Goal: Information Seeking & Learning: Check status

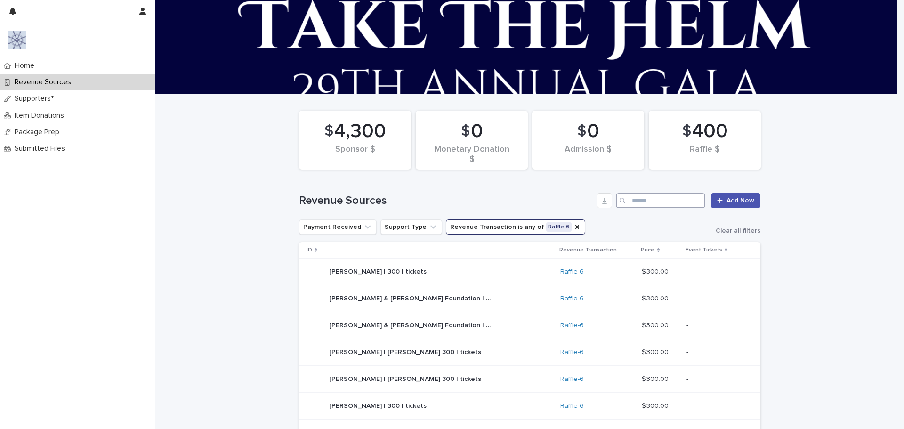
click at [635, 202] on input "Search" at bounding box center [660, 200] width 89 height 15
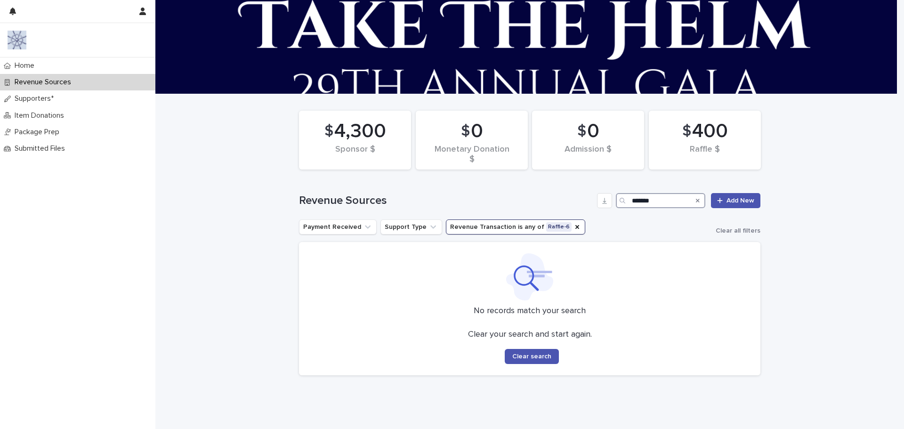
drag, startPoint x: 658, startPoint y: 200, endPoint x: 579, endPoint y: 204, distance: 79.2
click at [579, 204] on div "Revenue Sources ******* Add New" at bounding box center [529, 200] width 461 height 15
type input "***"
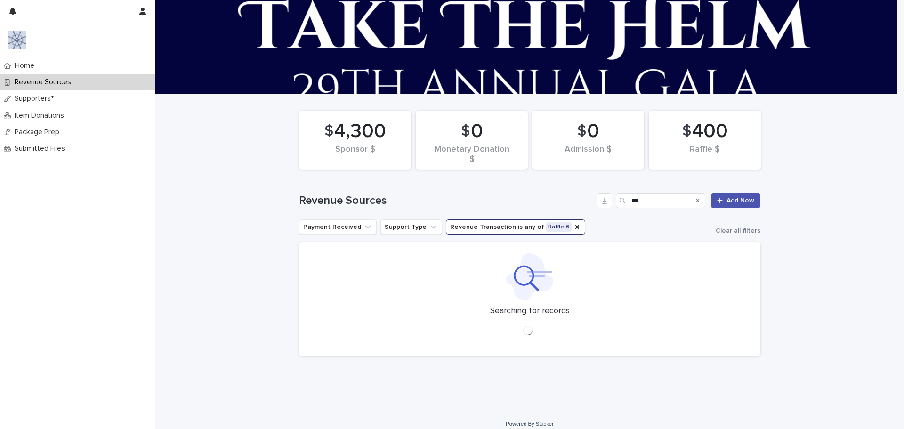
click at [57, 86] on p "Revenue Sources" at bounding box center [45, 82] width 68 height 9
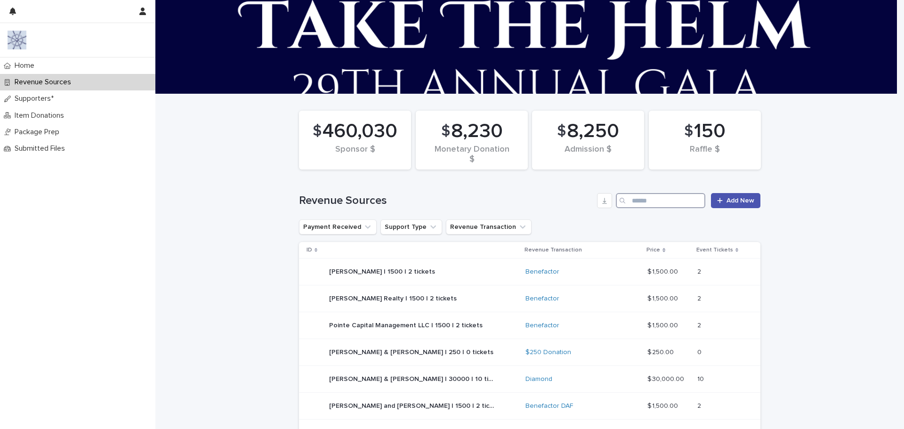
click at [637, 202] on input "Search" at bounding box center [660, 200] width 89 height 15
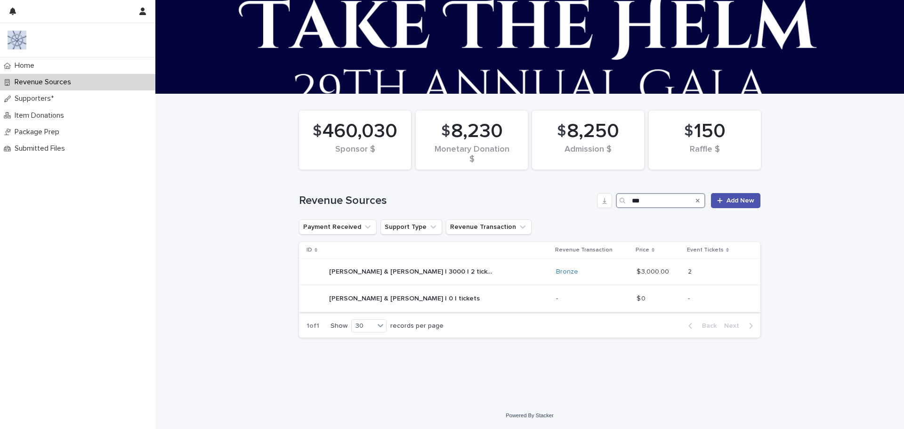
type input "***"
click at [394, 296] on p "[PERSON_NAME] & [PERSON_NAME] | 0 | tickets" at bounding box center [405, 298] width 153 height 10
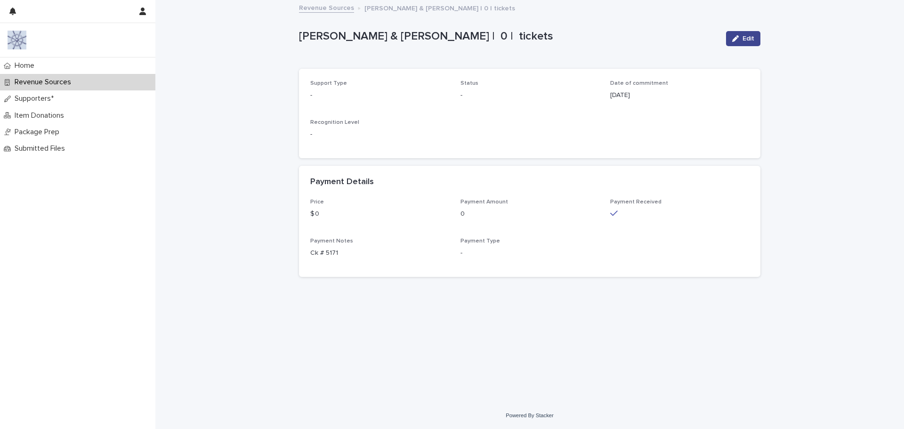
click at [735, 35] on icon "button" at bounding box center [735, 38] width 7 height 7
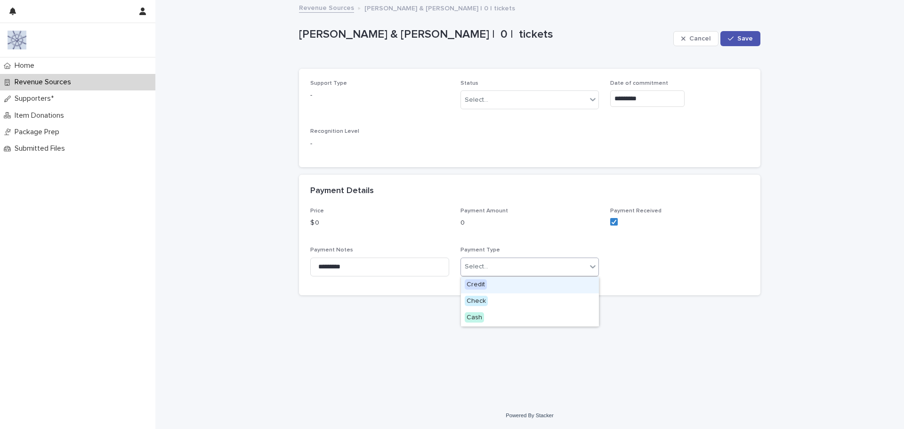
click at [595, 271] on icon at bounding box center [592, 266] width 9 height 9
click at [578, 92] on div "Select..." at bounding box center [524, 100] width 126 height 16
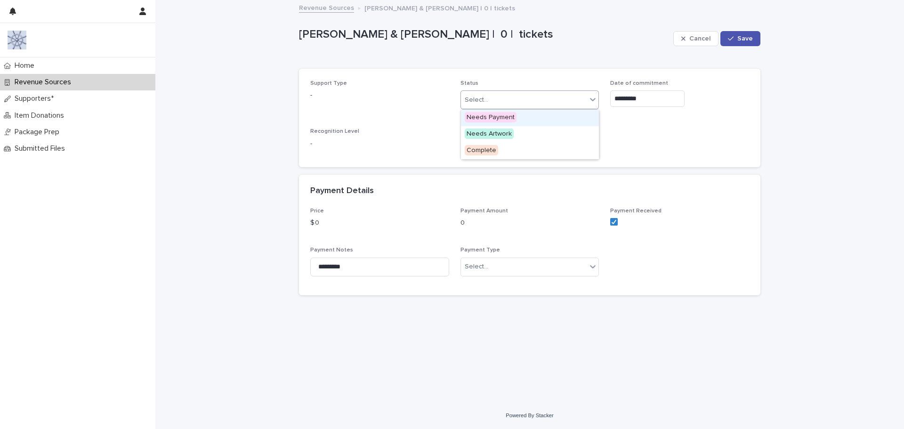
click at [578, 92] on div "Select..." at bounding box center [524, 100] width 126 height 16
click at [693, 40] on span "Cancel" at bounding box center [699, 38] width 21 height 7
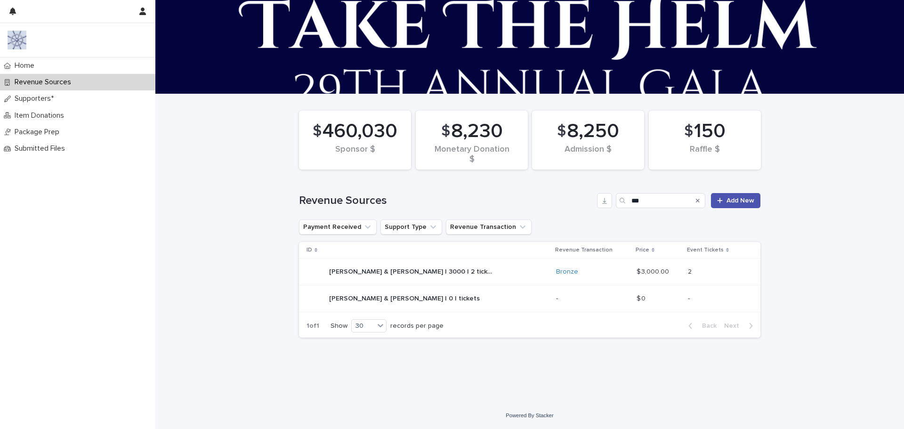
type input "**"
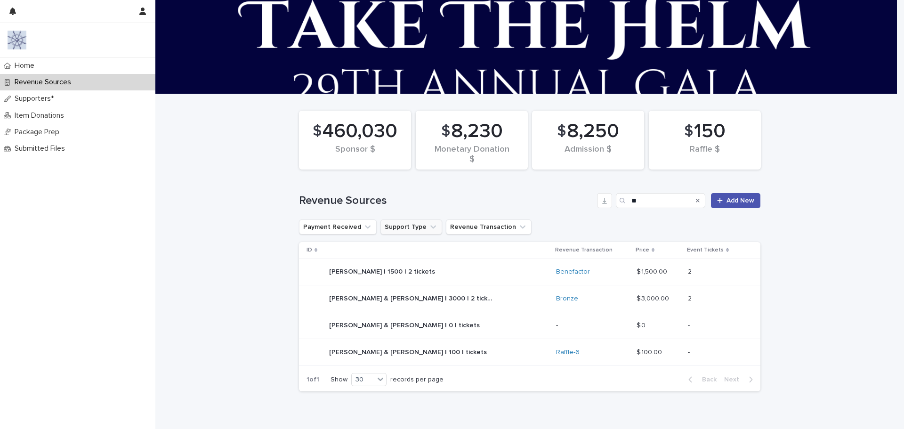
click at [403, 227] on button "Support Type" at bounding box center [411, 226] width 62 height 15
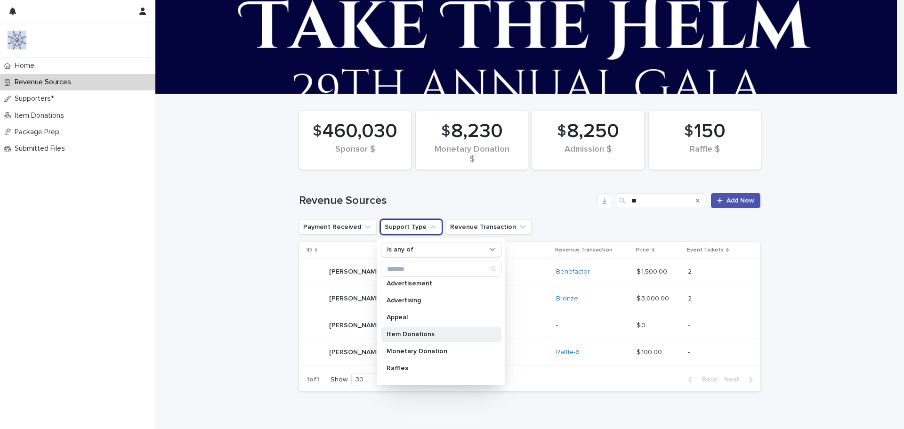
scroll to position [32, 0]
click at [409, 353] on div "Raffles" at bounding box center [441, 356] width 121 height 15
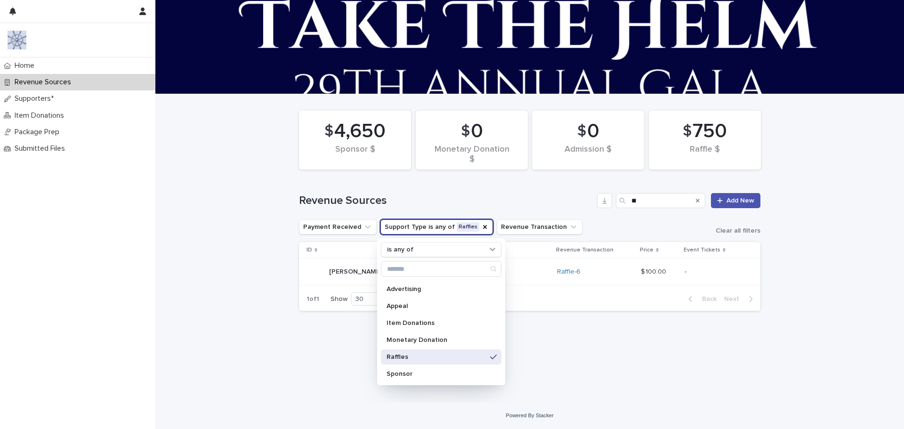
click at [679, 212] on div "Revenue Sources ** Add New" at bounding box center [529, 196] width 461 height 45
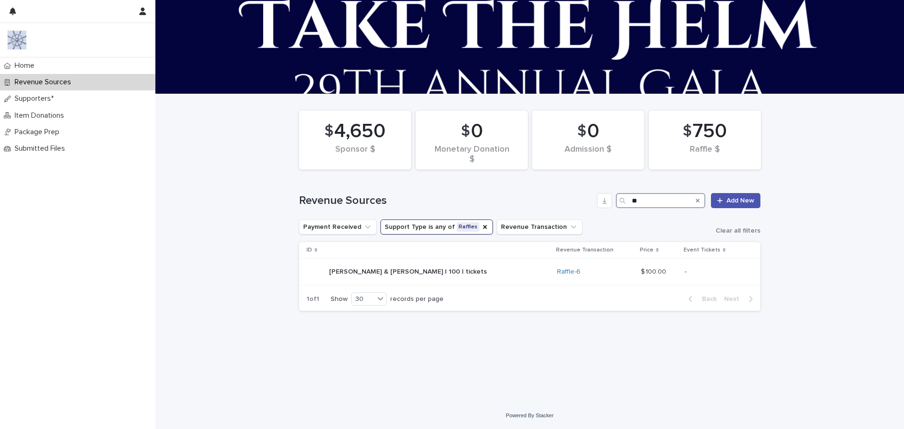
click at [647, 203] on input "**" at bounding box center [660, 200] width 89 height 15
click at [700, 200] on icon "Search" at bounding box center [698, 201] width 4 height 6
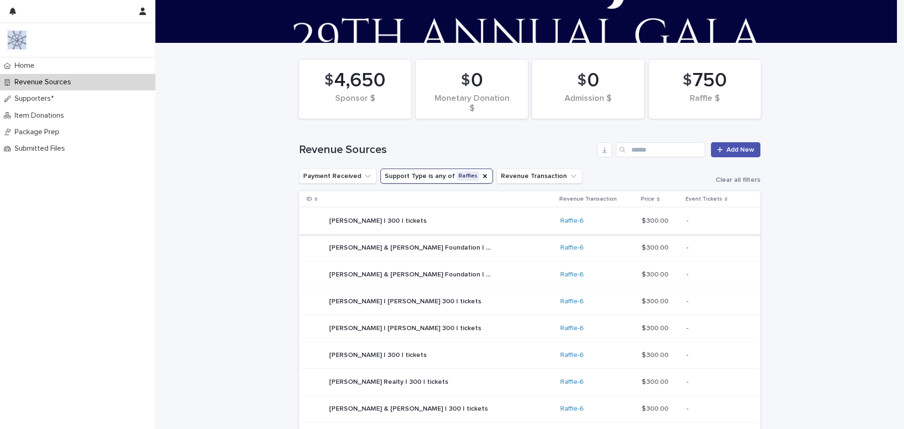
scroll to position [94, 0]
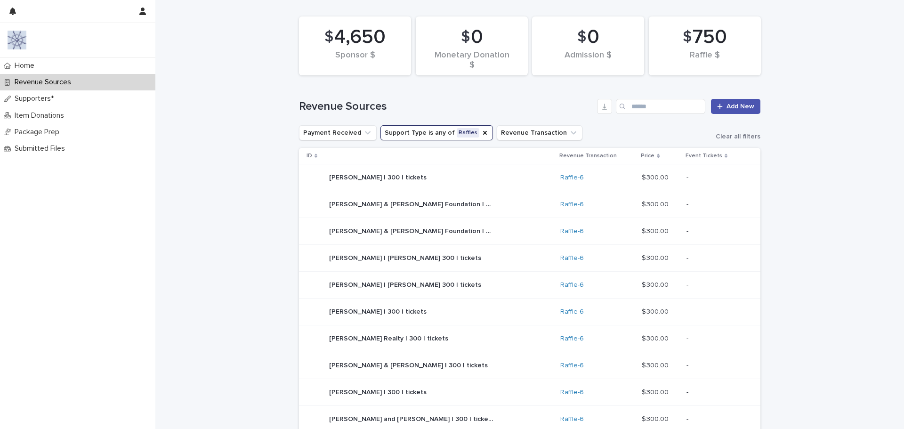
click at [329, 175] on p "[PERSON_NAME] | 300 | tickets" at bounding box center [378, 177] width 99 height 10
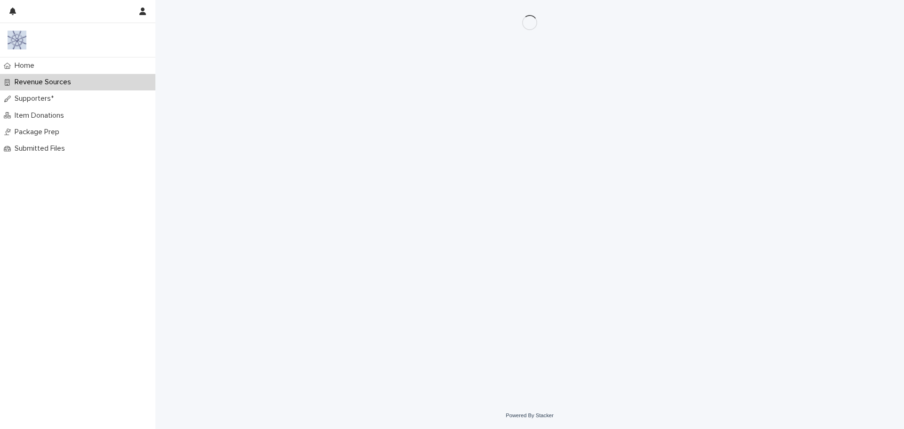
click at [325, 175] on div "Loading... Saving… Loading... Saving…" at bounding box center [529, 189] width 471 height 379
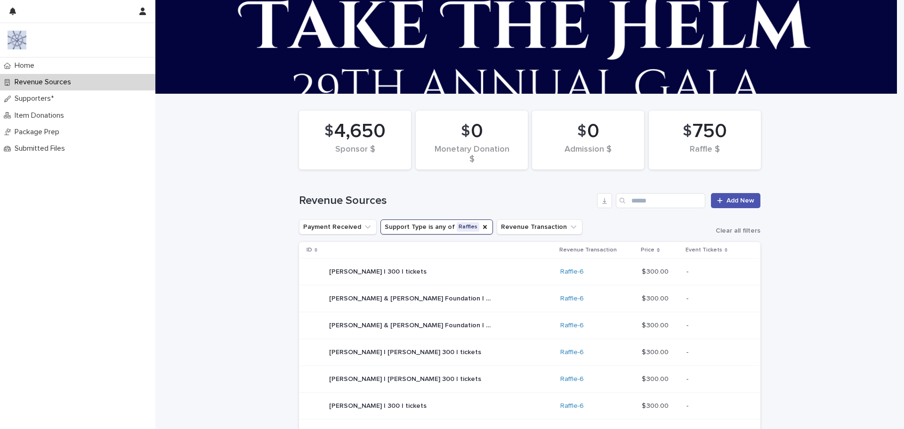
click at [437, 300] on p "[PERSON_NAME] & [PERSON_NAME] Foundation | 300 | tickets" at bounding box center [412, 298] width 167 height 10
click at [339, 353] on p "[PERSON_NAME] | [PERSON_NAME] 300 | tickets" at bounding box center [406, 352] width 154 height 10
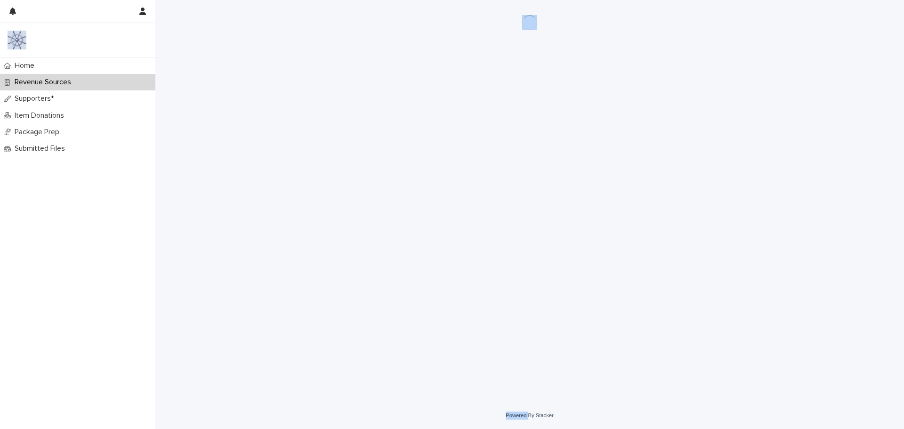
click at [339, 353] on div "Loading... Saving… Loading... Saving…" at bounding box center [529, 189] width 471 height 379
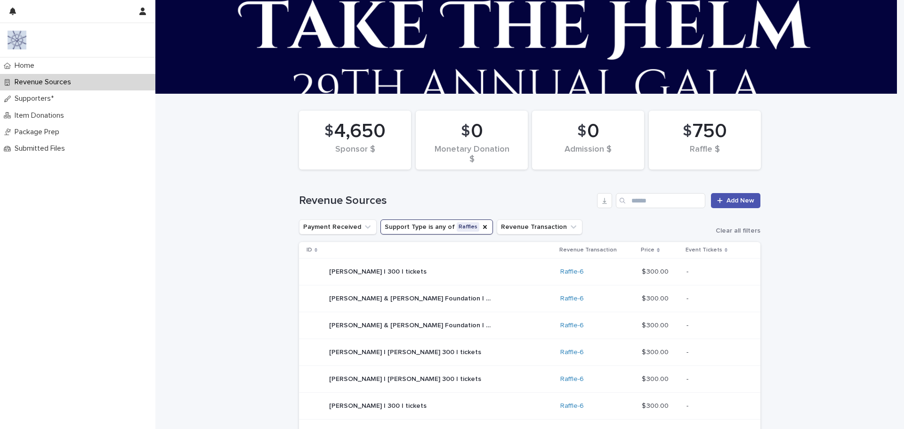
click at [377, 267] on p "[PERSON_NAME] | 300 | tickets" at bounding box center [378, 271] width 99 height 10
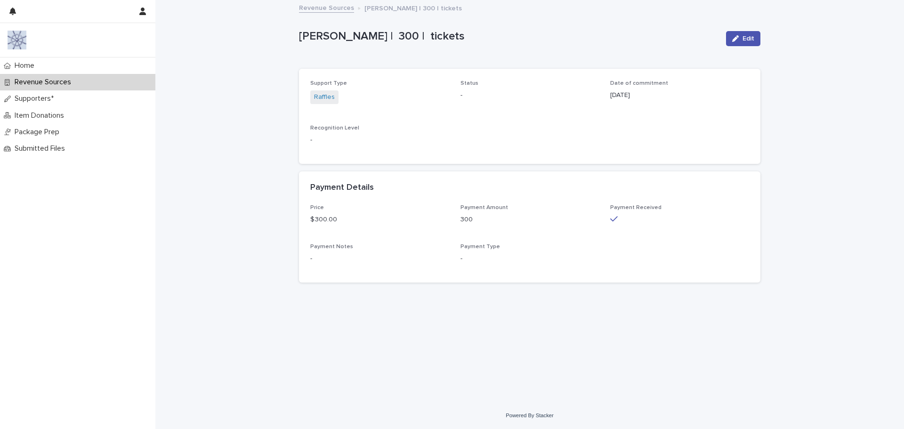
click at [377, 267] on div "Payment Notes -" at bounding box center [379, 257] width 139 height 28
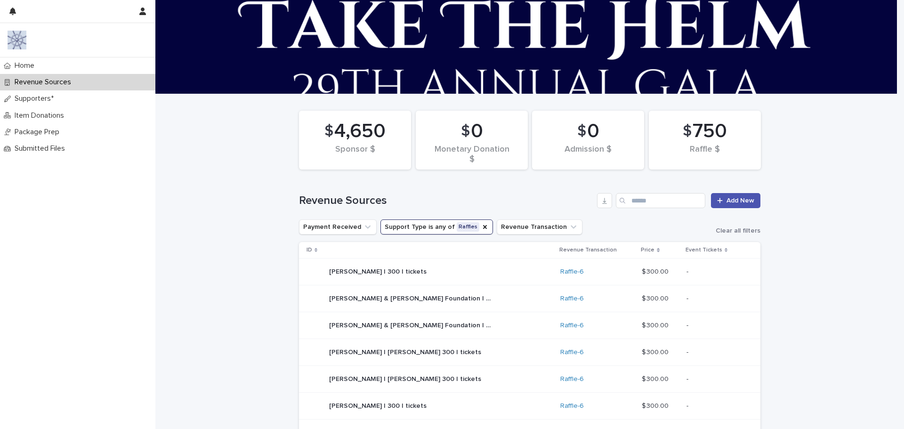
click at [367, 298] on p "[PERSON_NAME] & [PERSON_NAME] Foundation | 300 | tickets" at bounding box center [412, 298] width 167 height 10
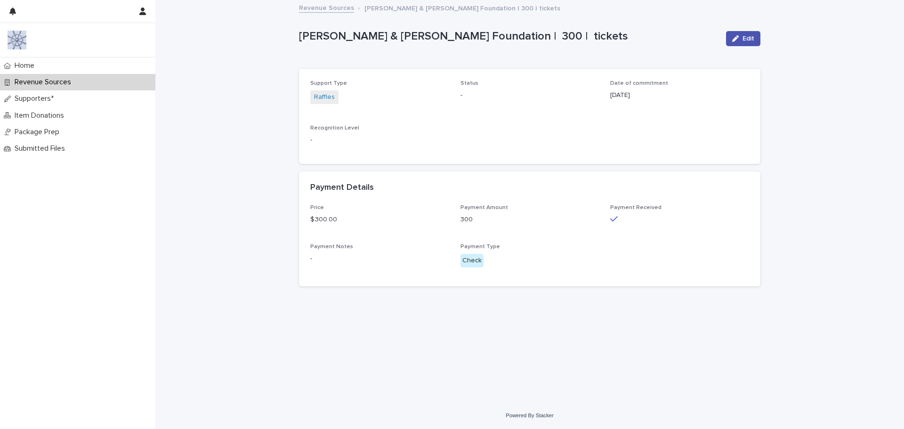
click at [367, 298] on div "Loading... Saving… Loading... Saving… [PERSON_NAME] & [PERSON_NAME] Foundation …" at bounding box center [529, 190] width 471 height 378
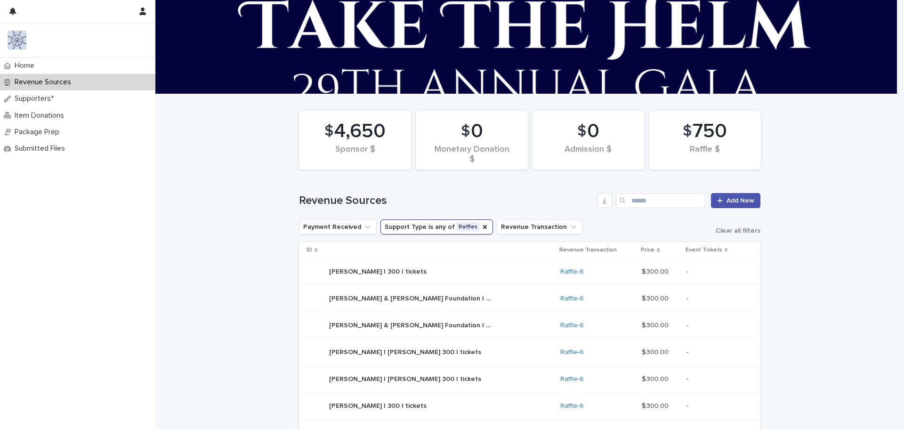
click at [370, 377] on p "[PERSON_NAME] | [PERSON_NAME] 300 | tickets" at bounding box center [406, 378] width 154 height 10
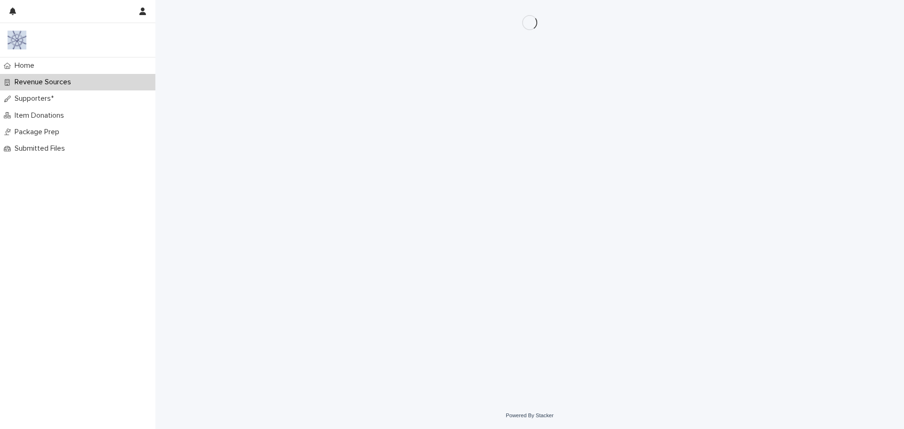
click at [370, 377] on div "Loading... Saving… Loading... Saving…" at bounding box center [529, 189] width 471 height 379
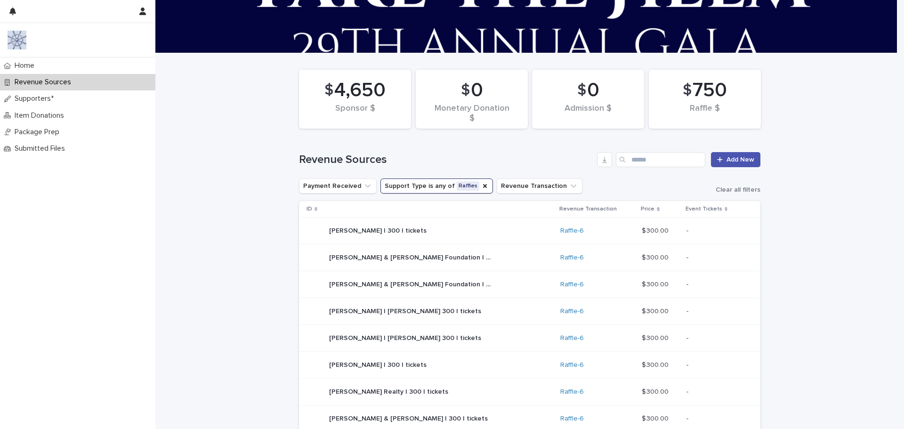
scroll to position [141, 0]
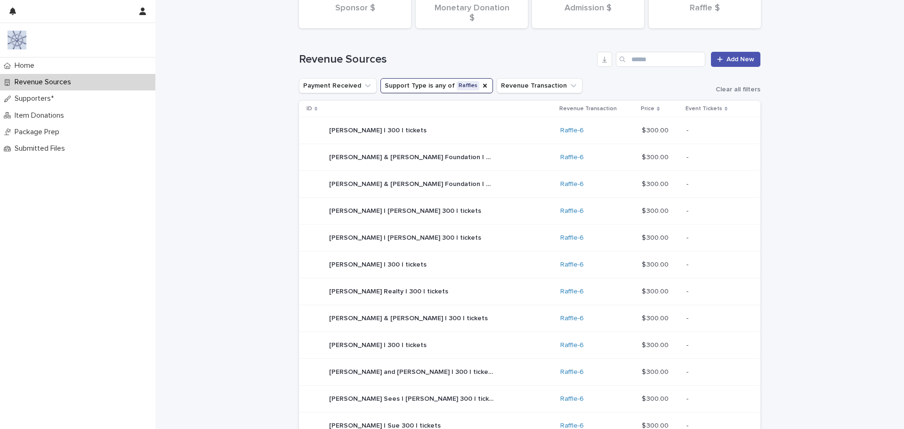
click at [365, 261] on p "[PERSON_NAME] | 300 | tickets" at bounding box center [378, 264] width 99 height 10
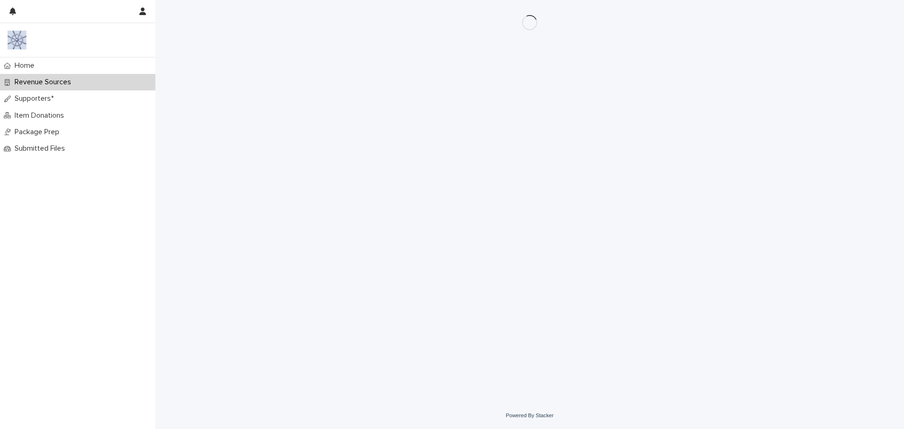
click at [365, 261] on div "Loading... Saving… Loading... Saving…" at bounding box center [529, 189] width 471 height 379
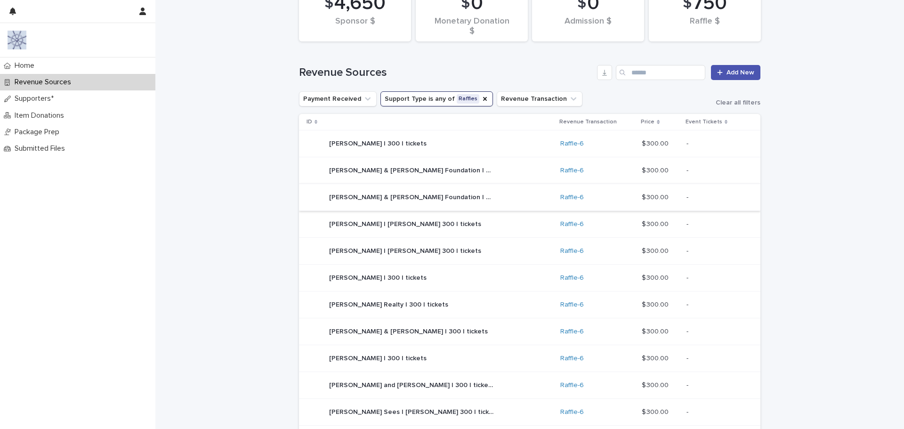
scroll to position [141, 0]
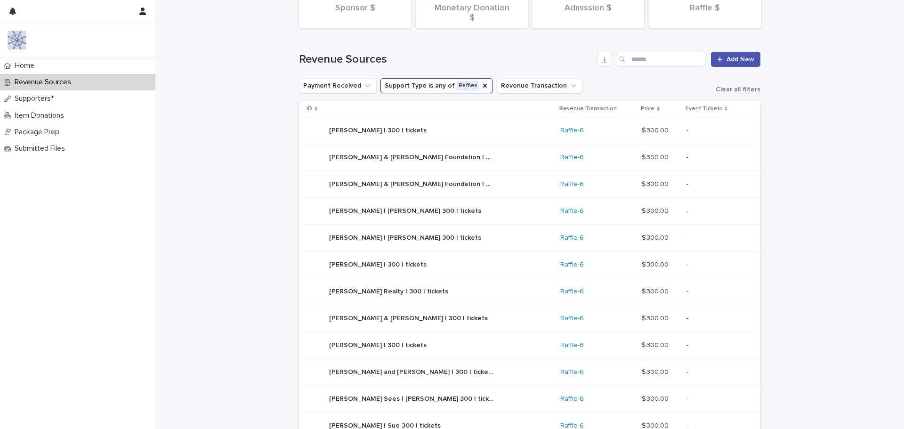
click at [351, 292] on p "[PERSON_NAME] Realty | 300 | tickets" at bounding box center [389, 291] width 121 height 10
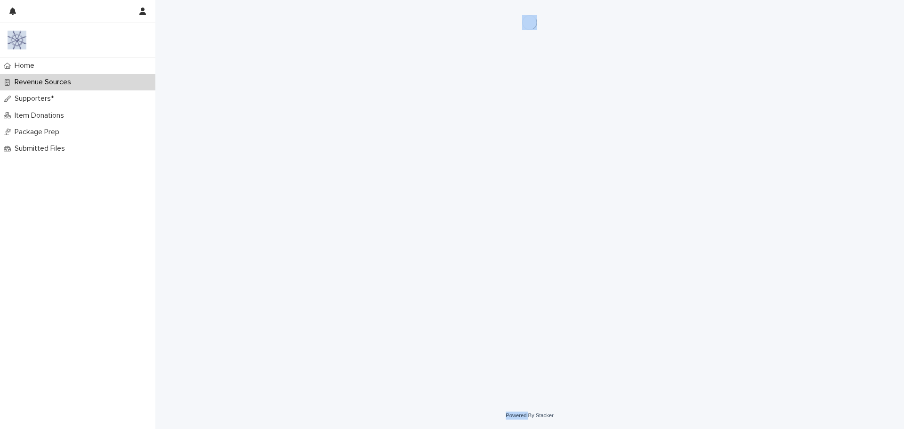
click at [351, 292] on div "Loading... Saving… Loading... Saving…" at bounding box center [529, 189] width 471 height 379
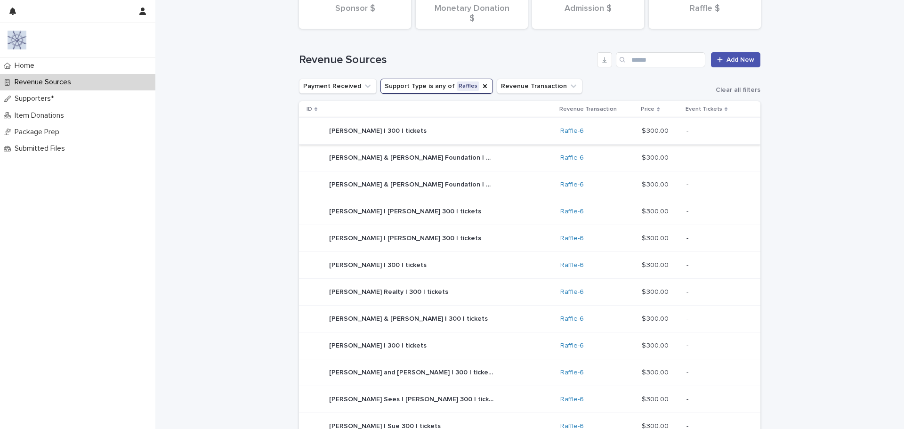
scroll to position [141, 0]
click at [351, 314] on p "[PERSON_NAME] & [PERSON_NAME] | 300 | tickets" at bounding box center [409, 318] width 161 height 10
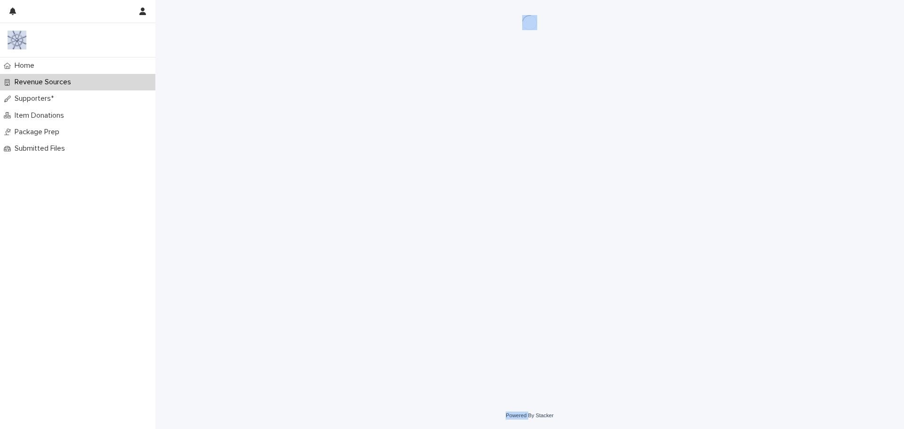
click at [351, 314] on div "Loading... Saving… Loading... Saving…" at bounding box center [529, 189] width 471 height 379
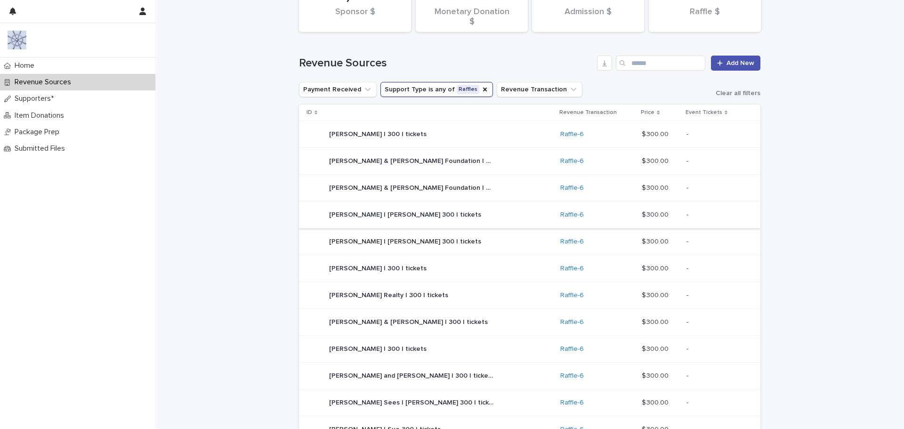
scroll to position [141, 0]
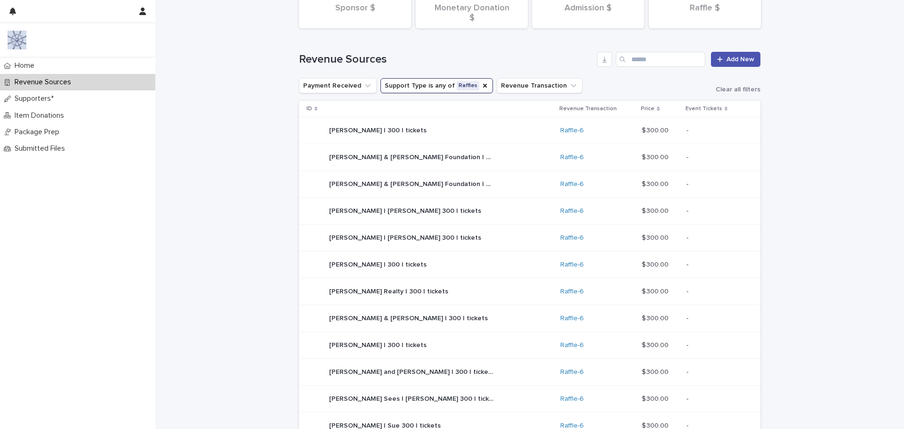
click at [346, 343] on p "[PERSON_NAME] | 300 | tickets" at bounding box center [378, 344] width 99 height 10
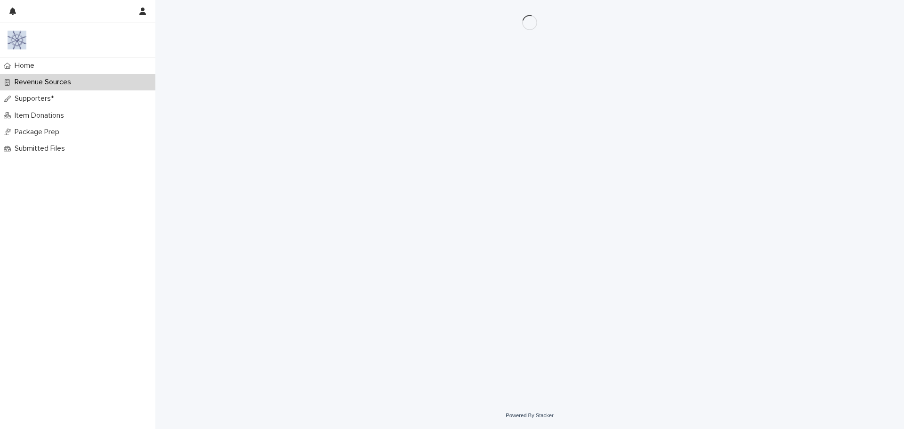
click at [346, 343] on div "Loading... Saving… Loading... Saving…" at bounding box center [529, 189] width 471 height 379
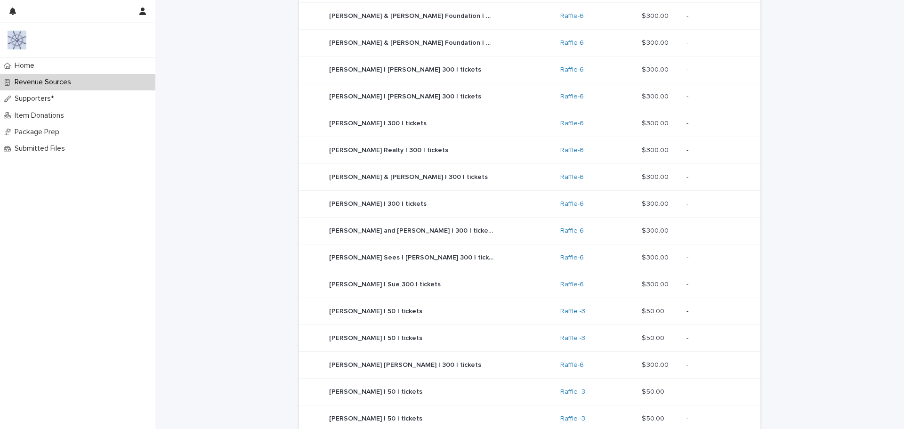
scroll to position [424, 0]
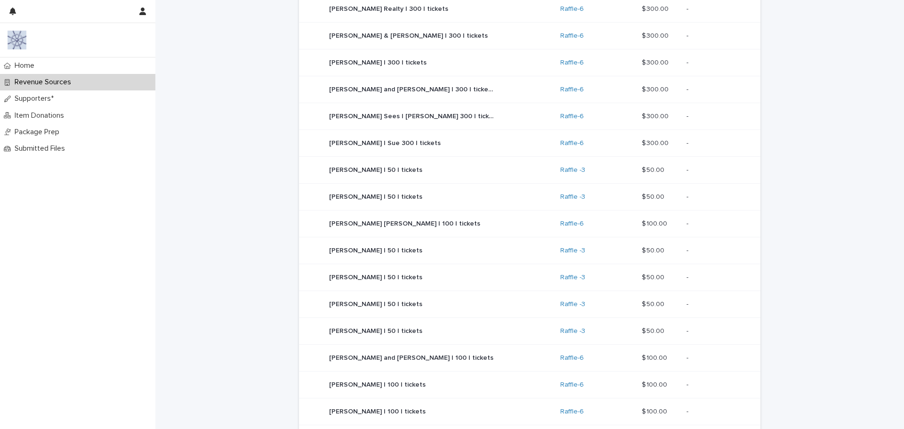
click at [383, 142] on p "[PERSON_NAME] | Sue 300 | tickets" at bounding box center [385, 142] width 113 height 10
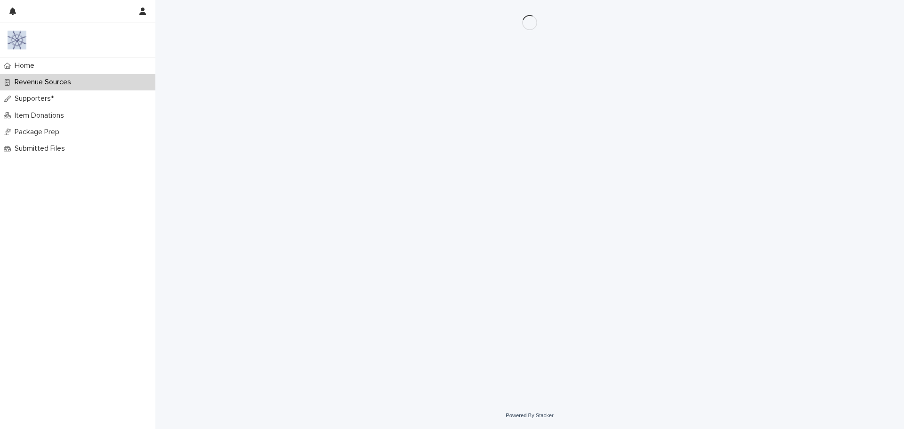
click at [383, 142] on div "Loading... Saving… Loading... Saving…" at bounding box center [529, 189] width 471 height 379
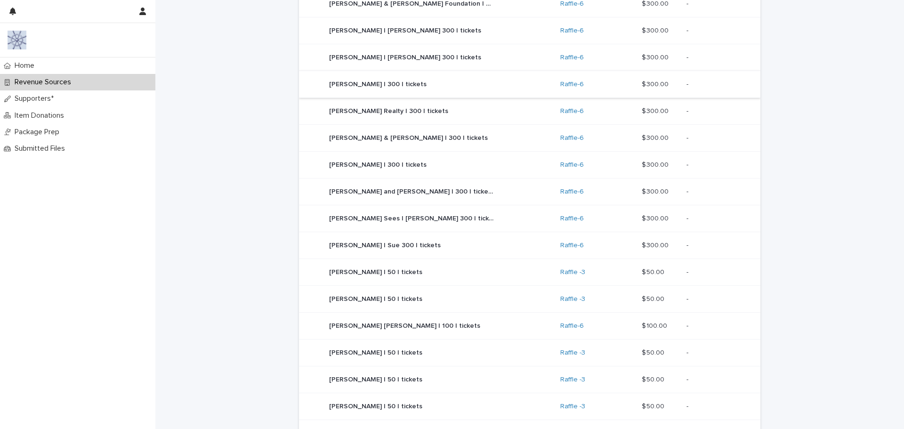
scroll to position [330, 0]
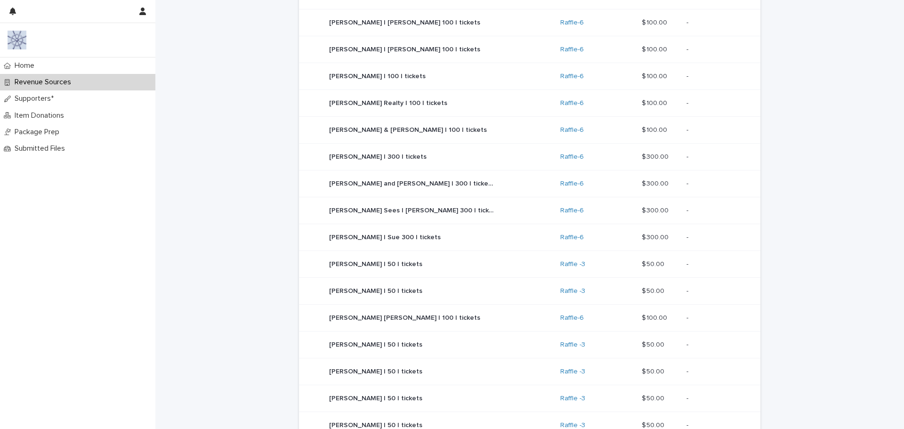
click at [409, 127] on p "[PERSON_NAME] & [PERSON_NAME] | 100 | tickets" at bounding box center [409, 129] width 160 height 10
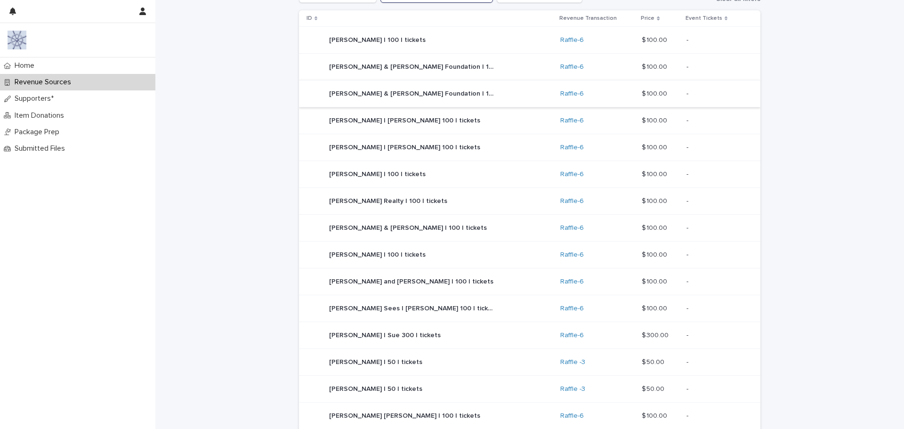
scroll to position [235, 0]
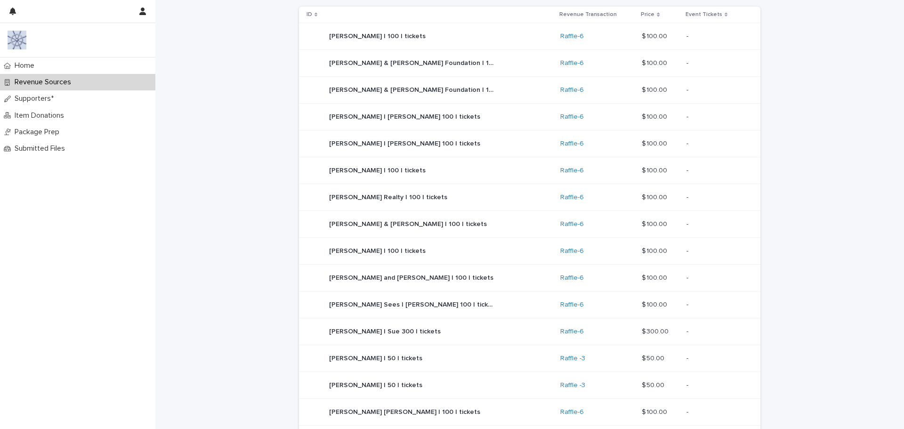
click at [389, 331] on p "[PERSON_NAME] | Sue 300 | tickets" at bounding box center [385, 331] width 113 height 10
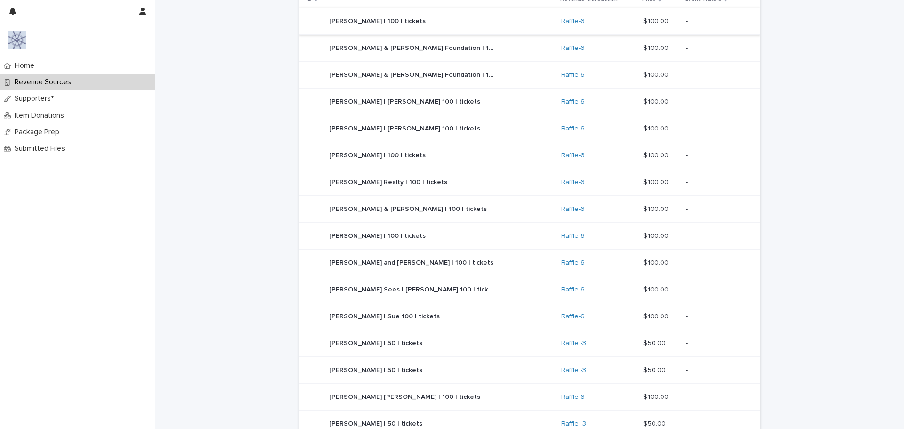
scroll to position [137, 0]
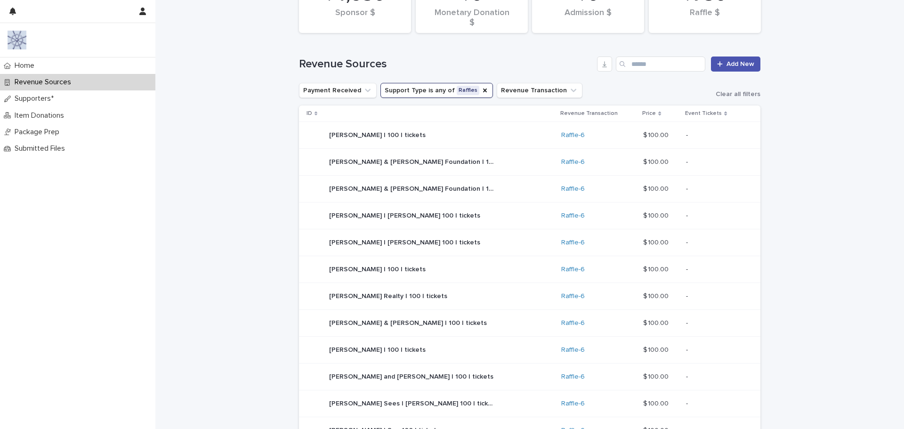
click at [391, 157] on p "[PERSON_NAME] & [PERSON_NAME] Foundation | 100 | tickets" at bounding box center [412, 161] width 167 height 10
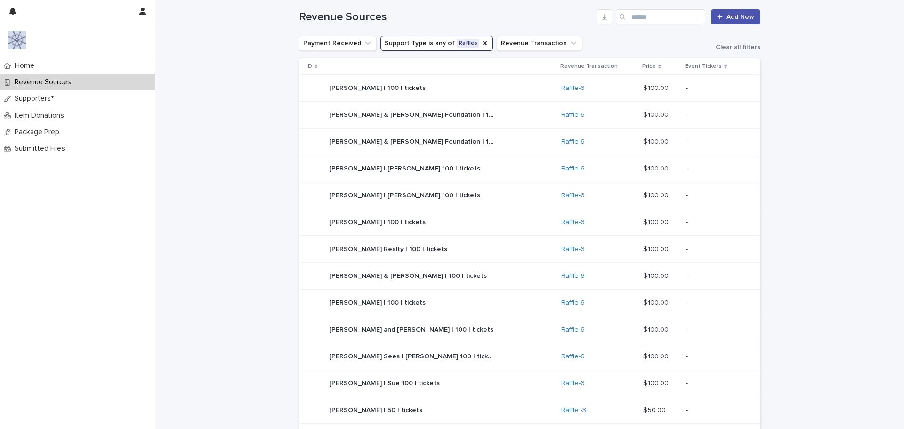
scroll to position [137, 0]
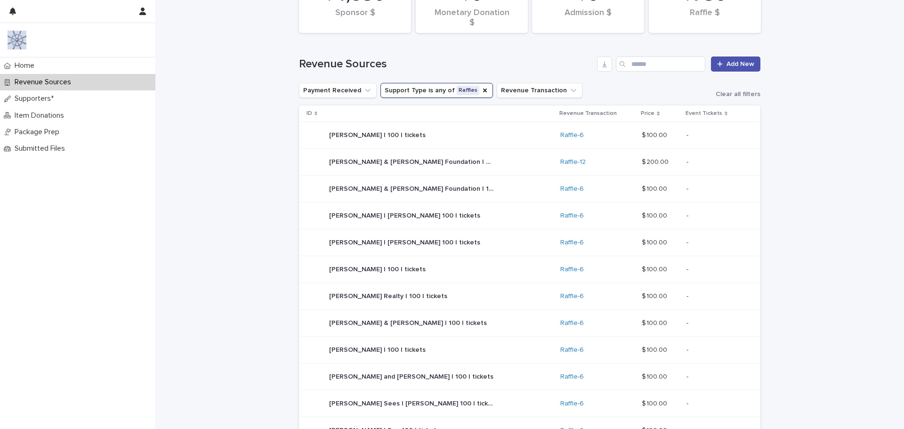
click at [403, 186] on p "[PERSON_NAME] & [PERSON_NAME] Foundation | 100 | tickets" at bounding box center [412, 188] width 167 height 10
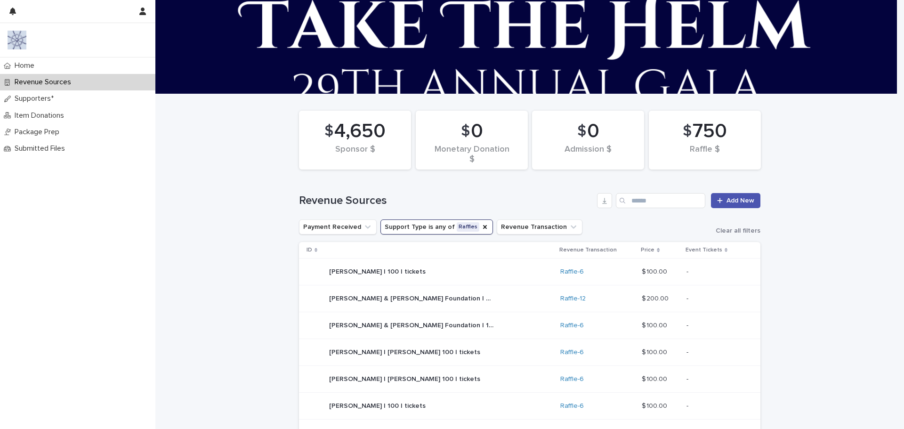
click at [395, 295] on p "[PERSON_NAME] & [PERSON_NAME] Foundation | 200 | tickets" at bounding box center [412, 298] width 167 height 10
